Goal: Subscribe to service/newsletter

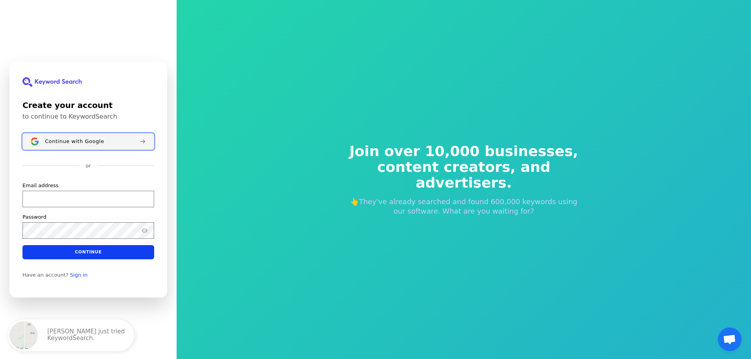
click at [104, 138] on button "Continue with Google" at bounding box center [88, 141] width 132 height 17
